Goal: Information Seeking & Learning: Learn about a topic

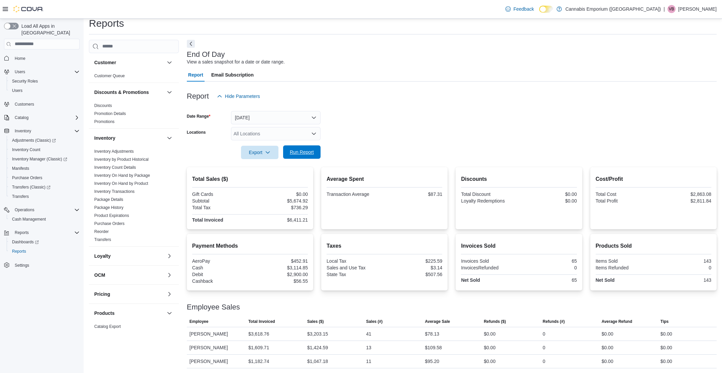
scroll to position [186, 0]
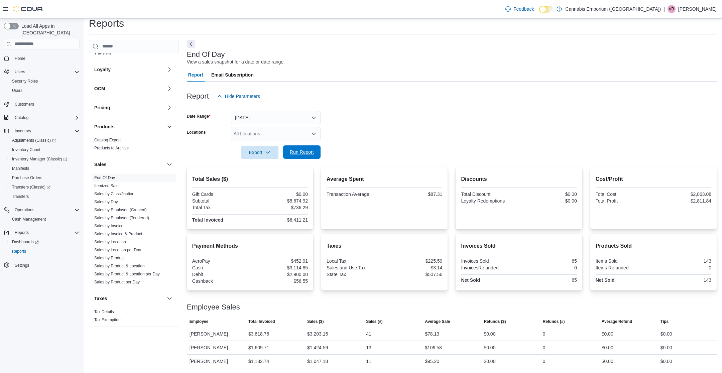
click at [297, 147] on span "Run Report" at bounding box center [301, 151] width 29 height 13
click at [375, 100] on div "Report Hide Parameters" at bounding box center [452, 96] width 530 height 13
click at [3, 9] on icon at bounding box center [5, 9] width 5 height 4
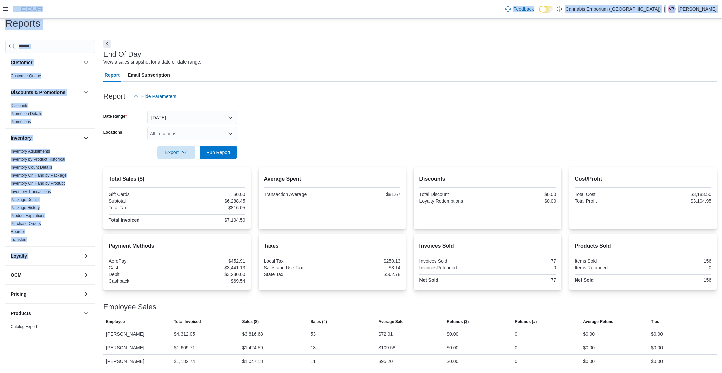
scroll to position [0, 0]
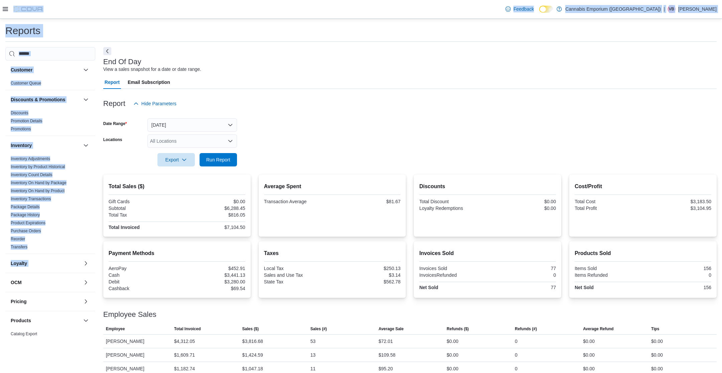
drag, startPoint x: 62, startPoint y: 82, endPoint x: 67, endPoint y: -5, distance: 87.3
click at [67, 0] on html "Feedback Dark Mode Cannabis Emporium (NY) | VB Victoria Buono Reports Customer …" at bounding box center [361, 186] width 722 height 373
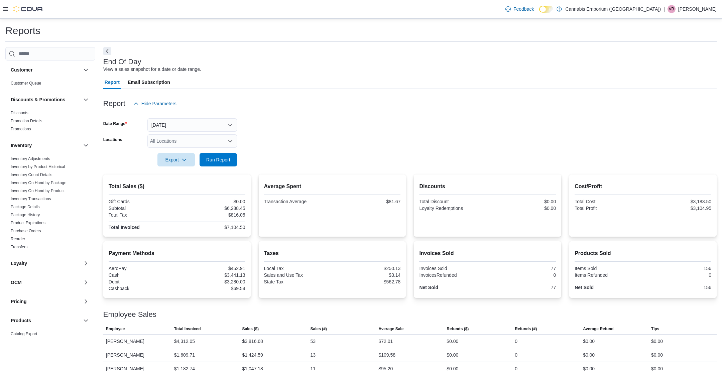
click at [4, 8] on icon at bounding box center [5, 8] width 5 height 5
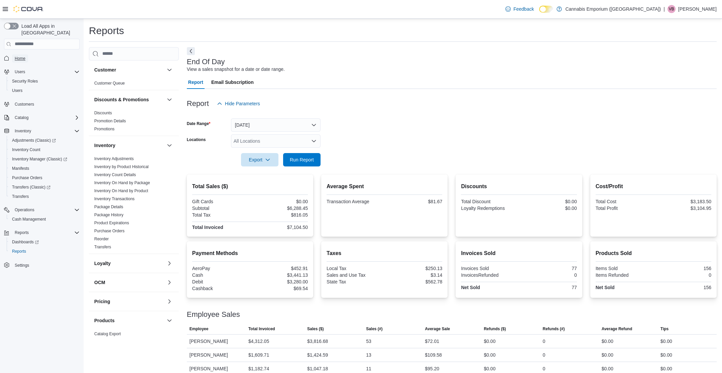
click at [27, 54] on link "Home" at bounding box center [20, 58] width 16 height 8
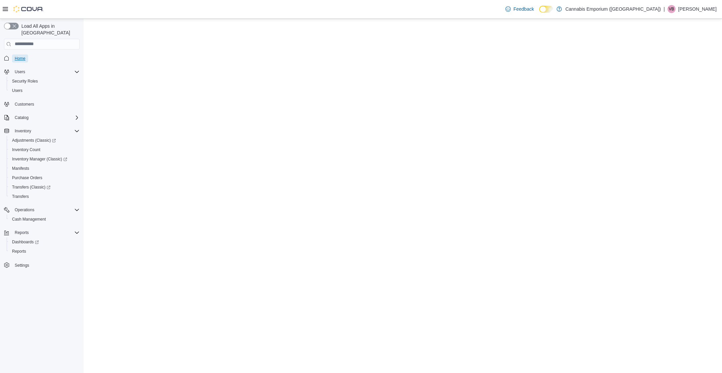
click at [25, 56] on span "Home" at bounding box center [20, 58] width 11 height 5
click at [27, 216] on span "Cash Management" at bounding box center [29, 218] width 34 height 5
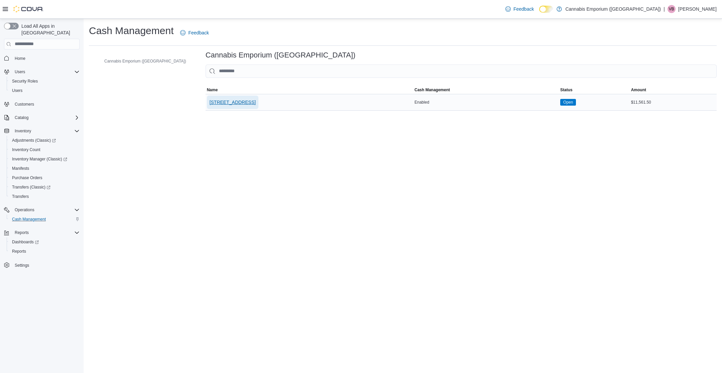
click at [224, 106] on span "[STREET_ADDRESS]" at bounding box center [232, 102] width 46 height 13
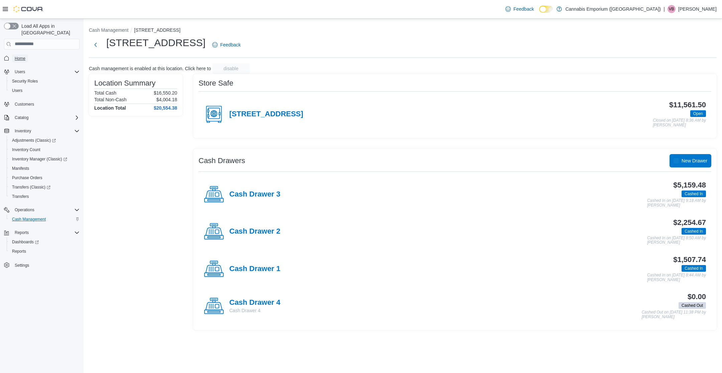
click at [24, 56] on span "Home" at bounding box center [20, 58] width 11 height 5
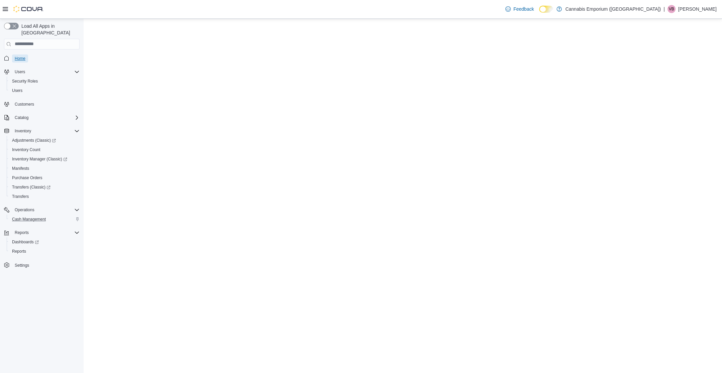
click at [24, 56] on span "Home" at bounding box center [20, 58] width 11 height 5
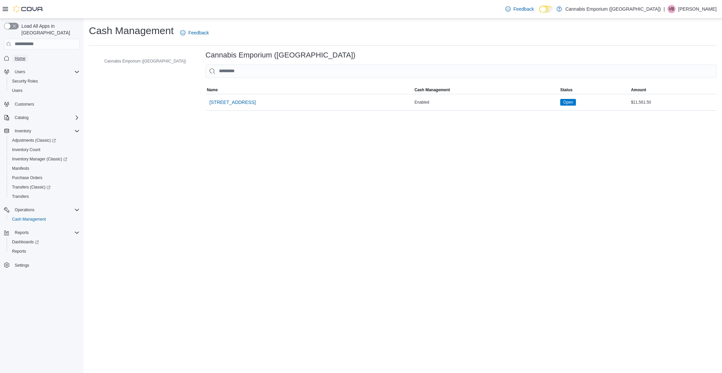
click at [22, 56] on span "Home" at bounding box center [20, 58] width 11 height 5
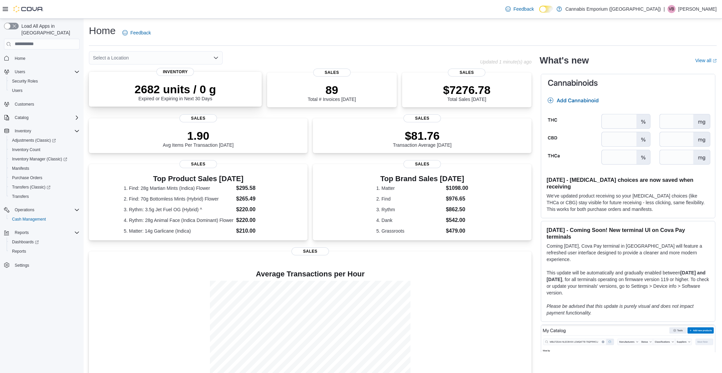
click at [136, 81] on div "2682 units / 0 g Expired or Expiring in Next 30 Days" at bounding box center [175, 90] width 162 height 21
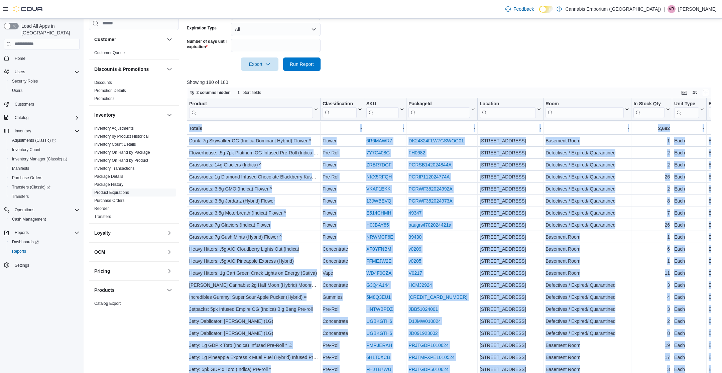
scroll to position [197, 0]
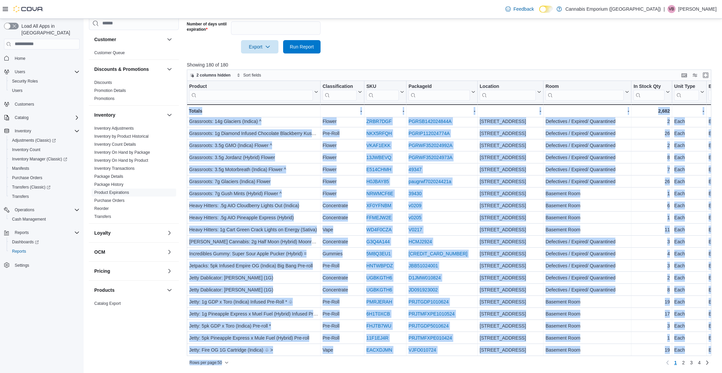
drag, startPoint x: 214, startPoint y: 253, endPoint x: 237, endPoint y: 395, distance: 143.2
click at [686, 361] on link "2" at bounding box center [683, 362] width 8 height 11
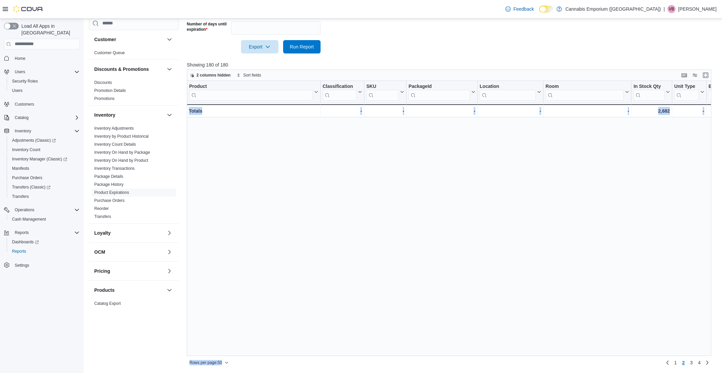
scroll to position [0, 0]
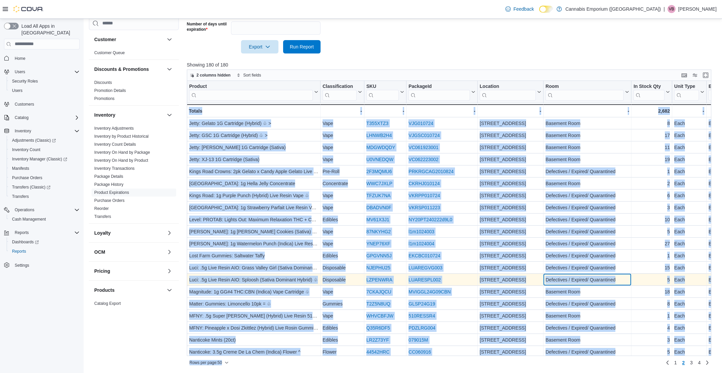
click at [564, 279] on div "Defectives / Expired/ Quarantined" at bounding box center [587, 280] width 84 height 8
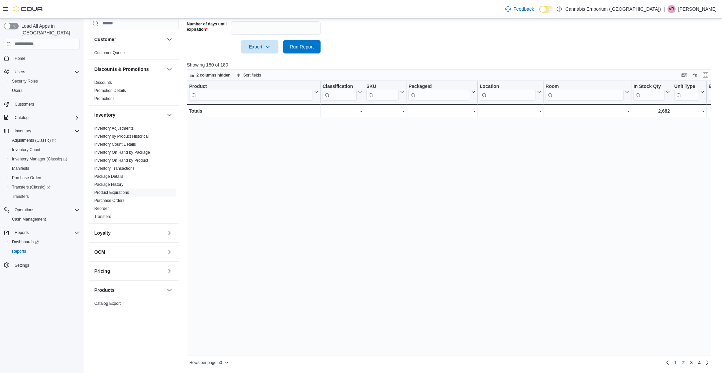
scroll to position [363, 0]
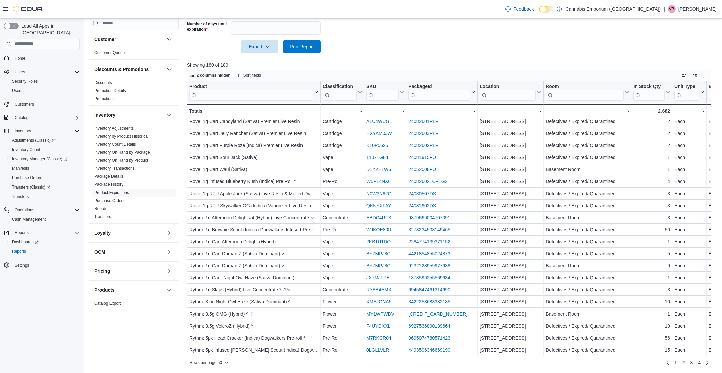
drag, startPoint x: 504, startPoint y: 263, endPoint x: 502, endPoint y: 394, distance: 131.6
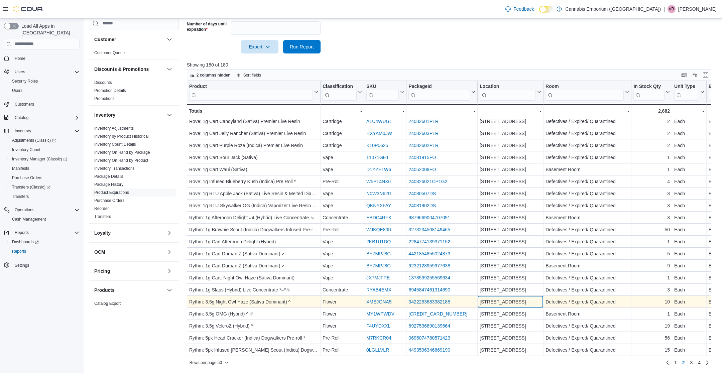
click at [537, 307] on div "[STREET_ADDRESS]" at bounding box center [510, 302] width 66 height 12
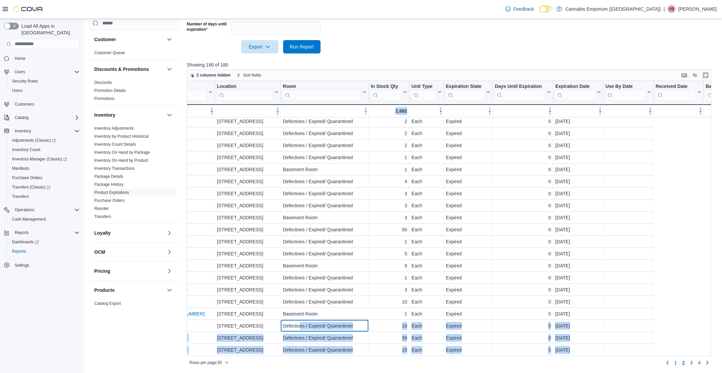
drag, startPoint x: 562, startPoint y: 327, endPoint x: 721, endPoint y: 312, distance: 160.1
click at [721, 312] on div "Reports Feedback Customer Customer Queue Discounts & Promotions Discounts Promo…" at bounding box center [403, 98] width 638 height 552
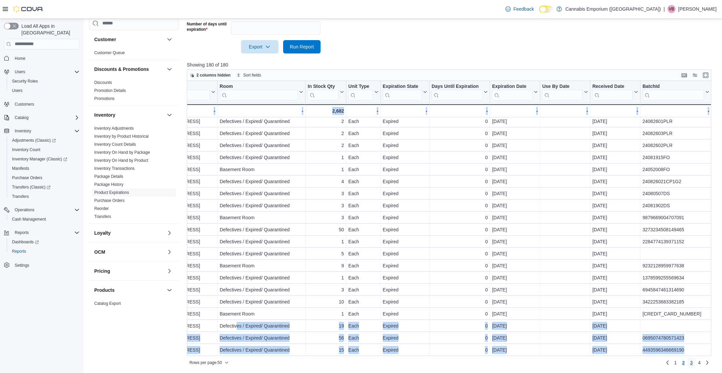
click at [689, 361] on link "3" at bounding box center [691, 362] width 8 height 11
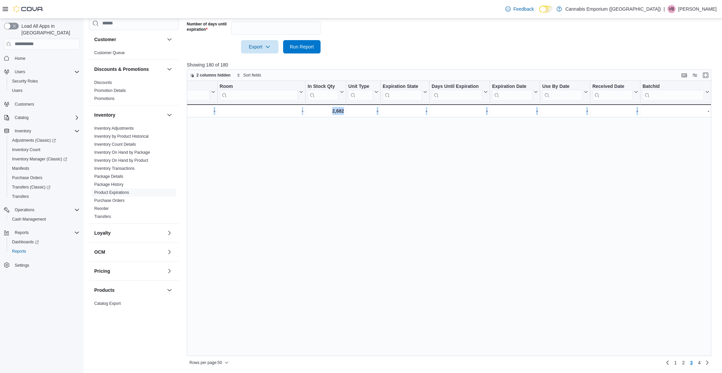
scroll to position [0, 0]
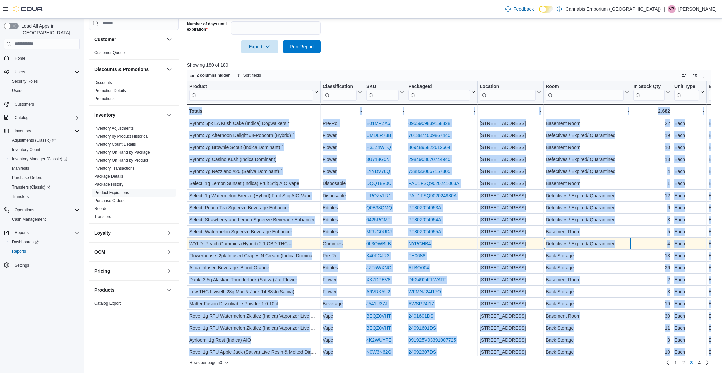
click at [591, 246] on div "Defectives / Expired/ Quarantined" at bounding box center [587, 244] width 84 height 8
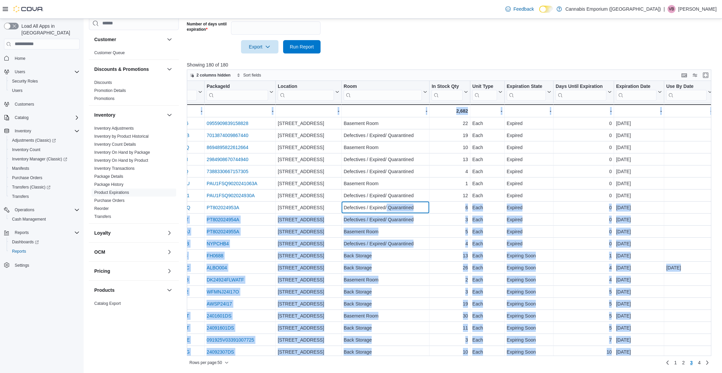
scroll to position [0, 277]
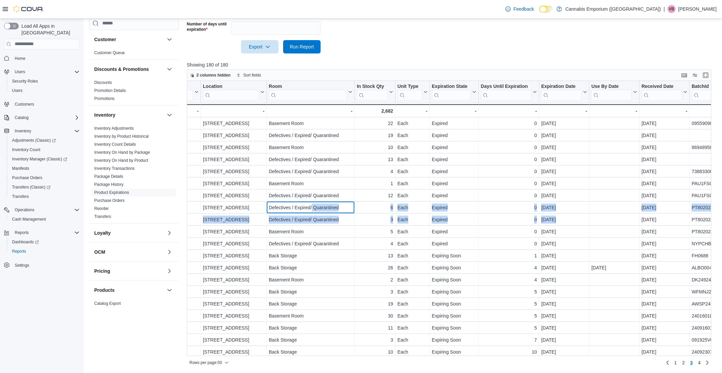
drag, startPoint x: 589, startPoint y: 206, endPoint x: 619, endPoint y: 219, distance: 32.6
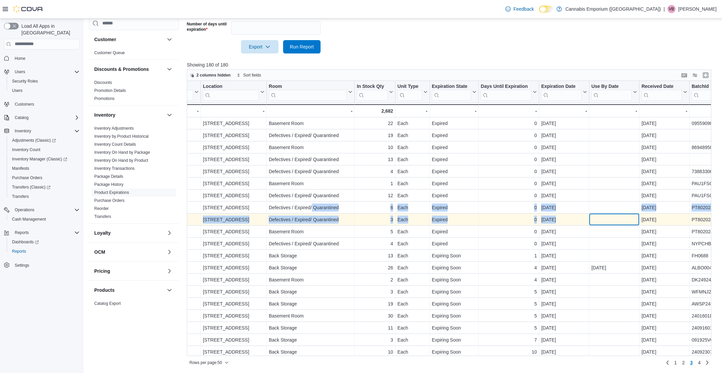
click at [606, 216] on div "- Use By Date, column 12, row 109" at bounding box center [614, 219] width 46 height 8
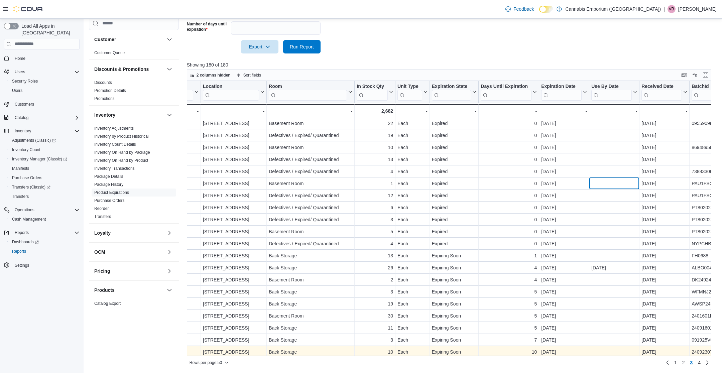
drag, startPoint x: 612, startPoint y: 188, endPoint x: 588, endPoint y: 349, distance: 162.7
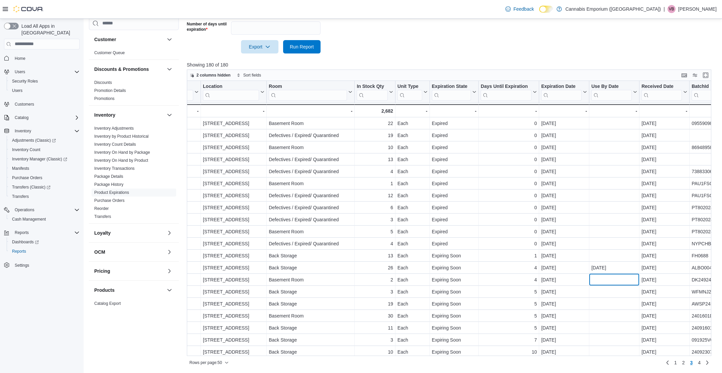
drag, startPoint x: 596, startPoint y: 283, endPoint x: 593, endPoint y: 375, distance: 92.3
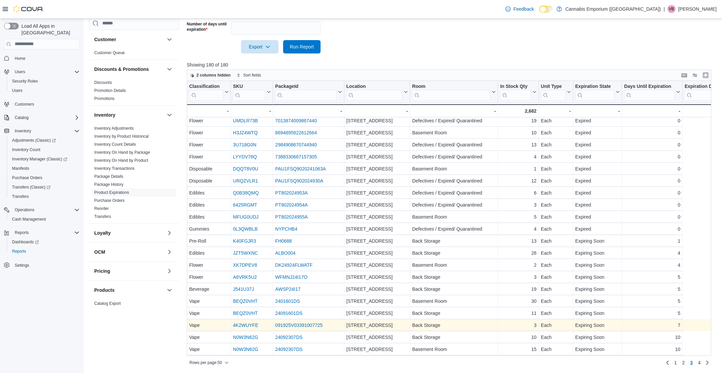
scroll to position [15, 0]
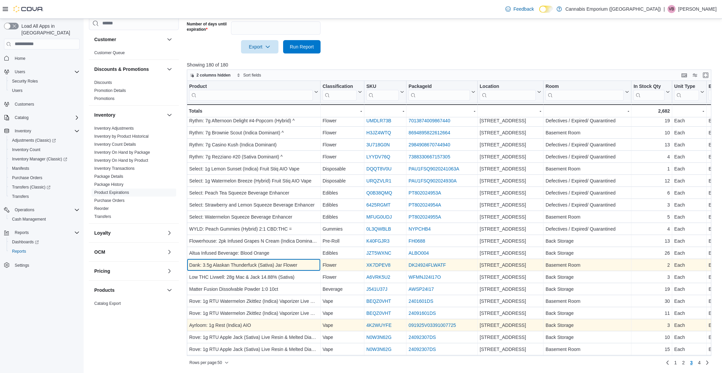
click at [290, 267] on div "Dank: 3.5g Alaskan Thunderfuck (Sativa) Jar Flower" at bounding box center [253, 265] width 129 height 8
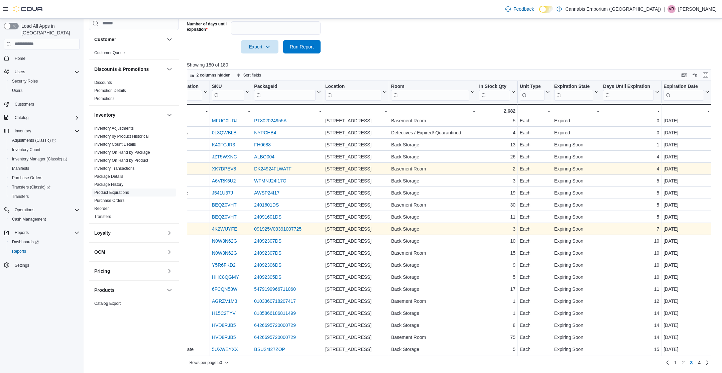
scroll to position [111, 204]
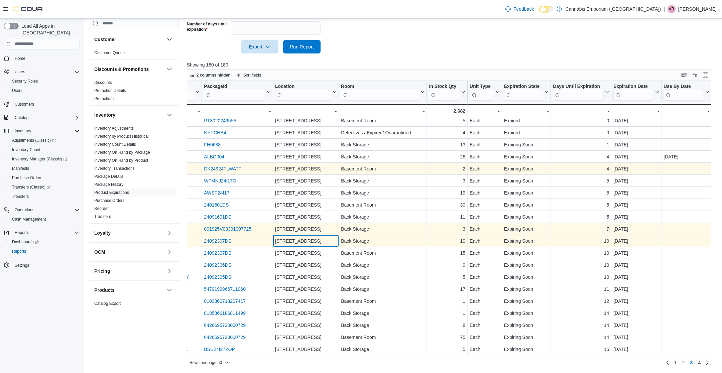
click at [284, 240] on div "[STREET_ADDRESS]" at bounding box center [305, 241] width 61 height 8
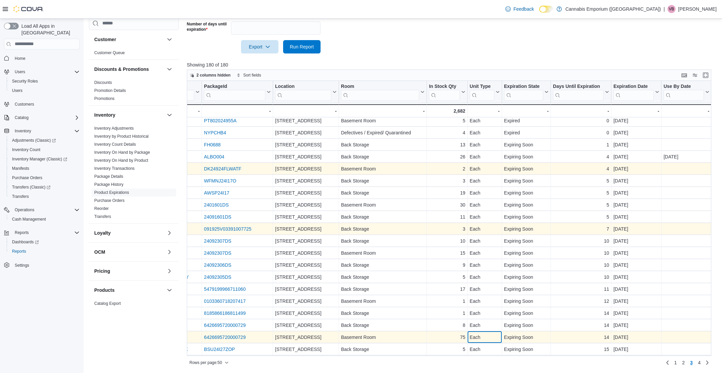
click at [469, 336] on div "Each" at bounding box center [484, 337] width 30 height 8
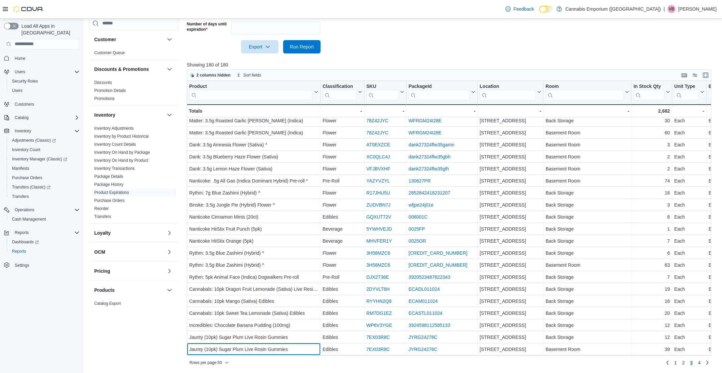
scroll to position [363, 0]
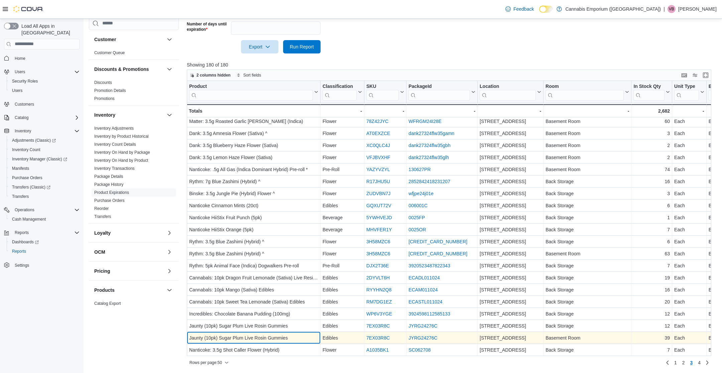
click at [252, 334] on div "Jaunty (10pk) Sugar Plum Live Rosin Gummies" at bounding box center [253, 338] width 129 height 8
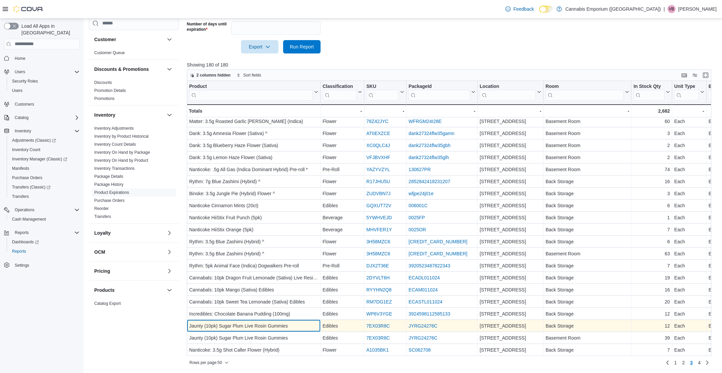
click at [253, 325] on div "Jaunty (10pk) Sugar Plum Live Rosin Gummies" at bounding box center [253, 326] width 129 height 8
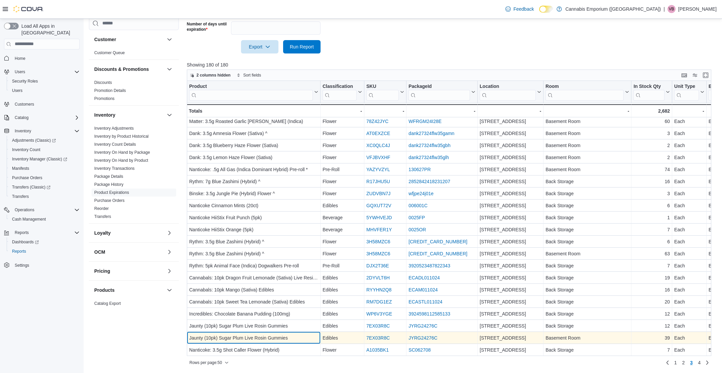
click at [253, 336] on div "Jaunty (10pk) Sugar Plum Live Rosin Gummies" at bounding box center [253, 338] width 129 height 8
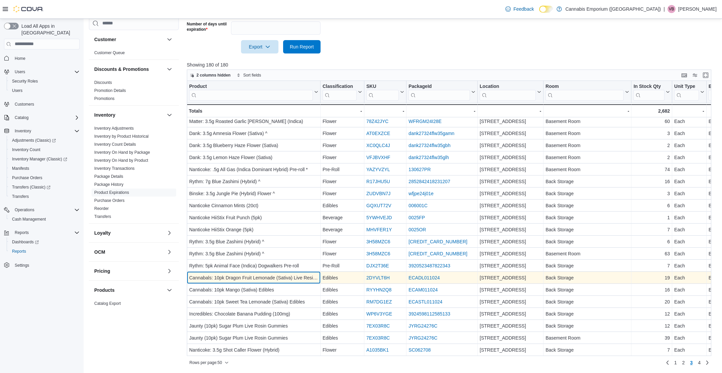
click at [283, 274] on div "Cannabals: 10pk Dragon Fruit Lemonade (Sativa) Live Resin Edibles" at bounding box center [253, 278] width 129 height 8
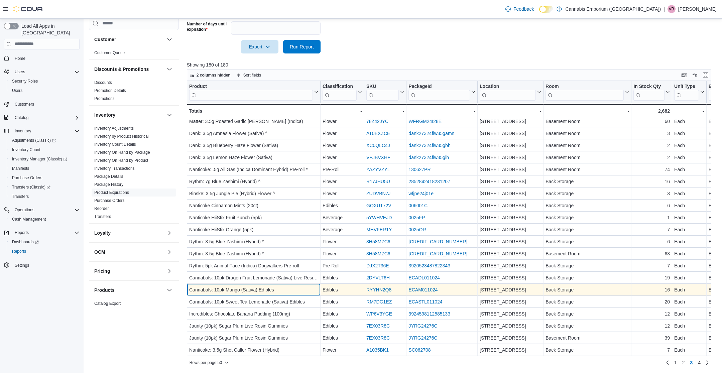
click at [283, 286] on div "Cannabals: 10pk Mango (Sativa) Edibles" at bounding box center [253, 290] width 129 height 8
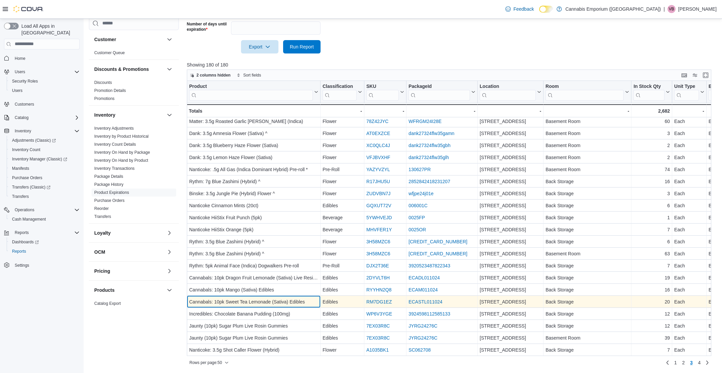
click at [280, 299] on div "Cannabals: 10pk Sweet Tea Lemonade (Sativa) Edibles" at bounding box center [253, 302] width 129 height 8
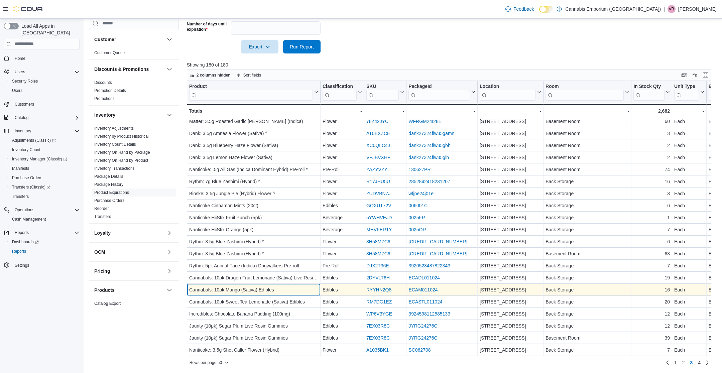
click at [275, 286] on div "Cannabals: 10pk Mango (Sativa) Edibles" at bounding box center [253, 290] width 129 height 8
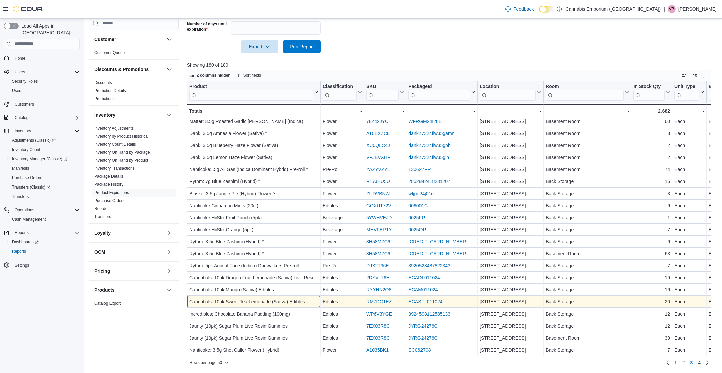
click at [269, 301] on div "Cannabals: 10pk Sweet Tea Lemonade (Sativa) Edibles" at bounding box center [253, 302] width 129 height 8
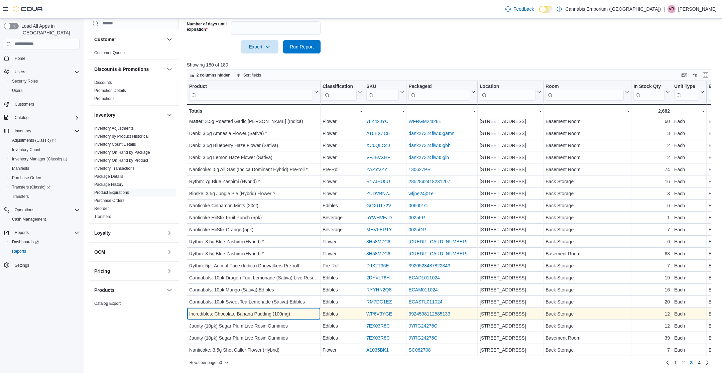
click at [265, 312] on div "Incredibles: Chocolate Banana Pudding (100mg)" at bounding box center [253, 314] width 129 height 8
